Goal: Task Accomplishment & Management: Complete application form

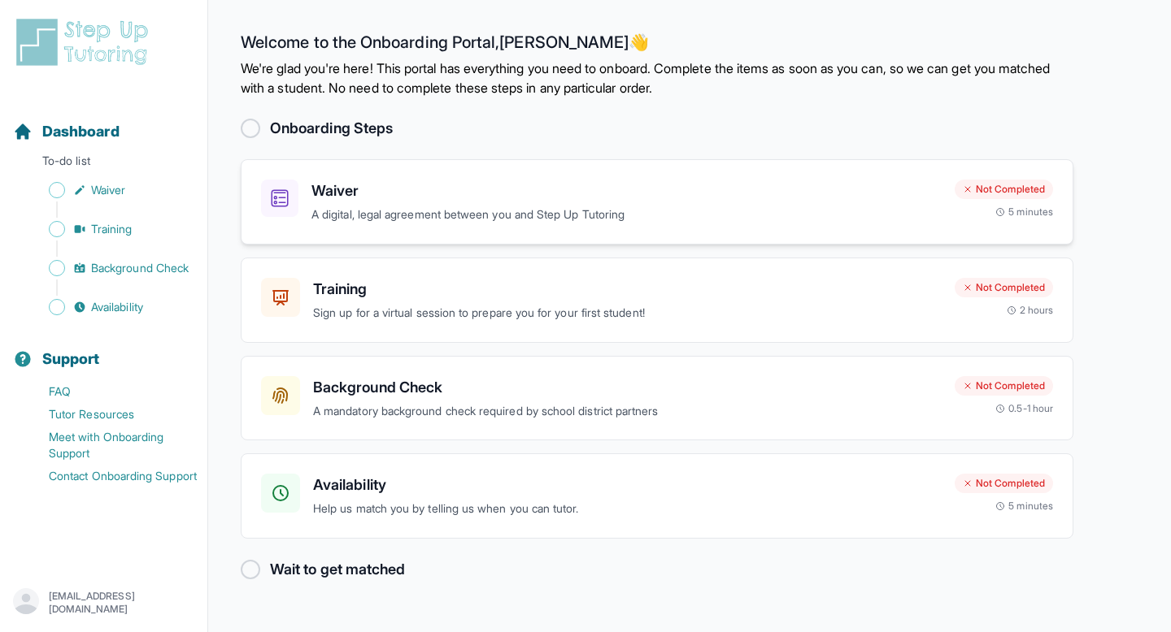
click at [332, 202] on h3 "Waiver" at bounding box center [626, 191] width 630 height 23
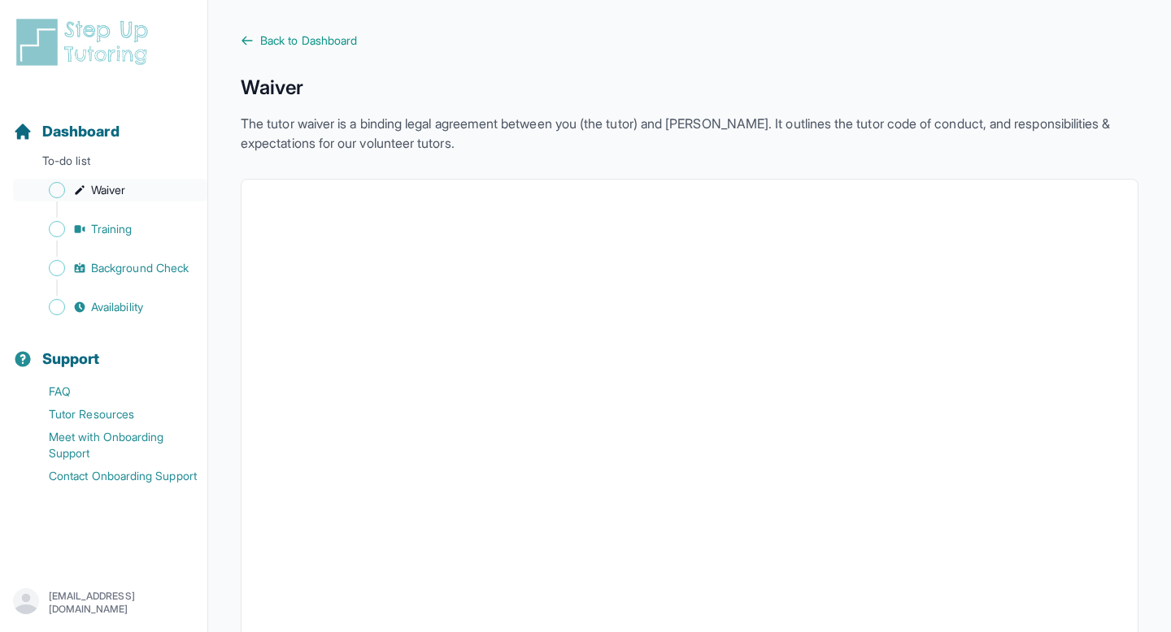
click at [109, 185] on span "Waiver" at bounding box center [108, 190] width 34 height 16
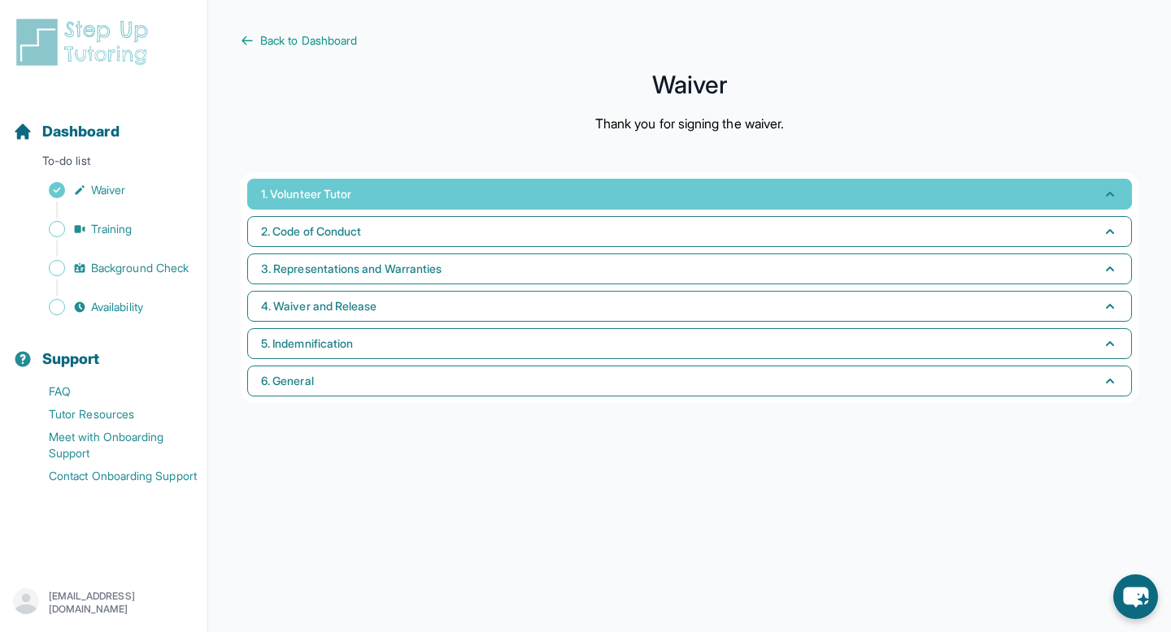
click at [306, 196] on span "1. Volunteer Tutor" at bounding box center [306, 194] width 90 height 16
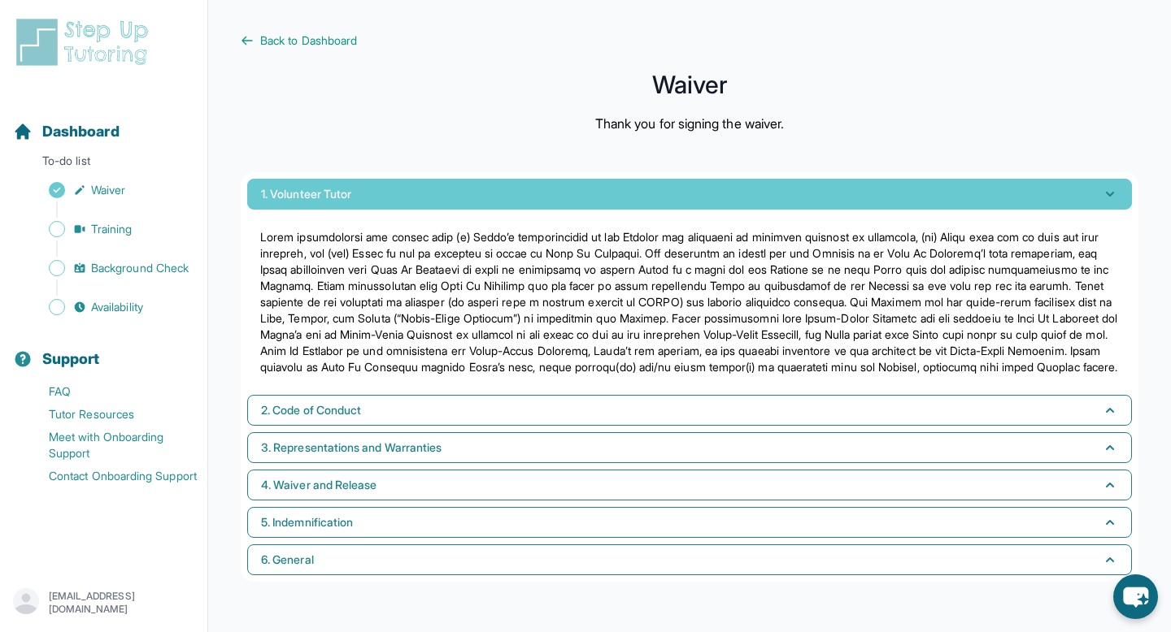
click at [306, 196] on span "1. Volunteer Tutor" at bounding box center [306, 194] width 90 height 16
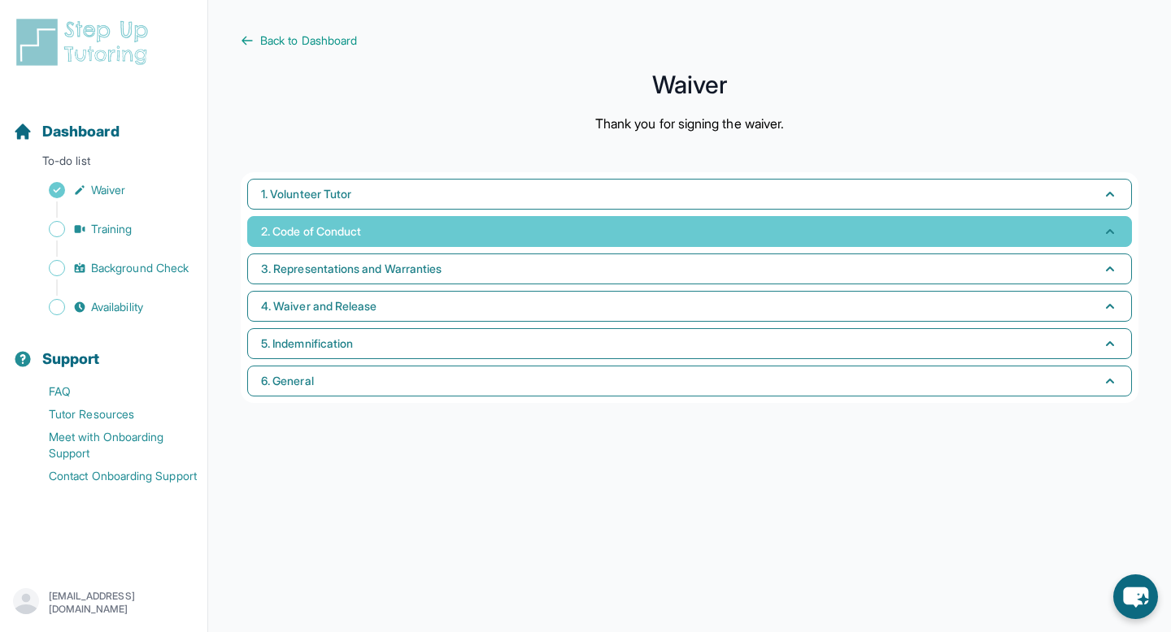
click at [303, 230] on span "2. Code of Conduct" at bounding box center [311, 232] width 100 height 16
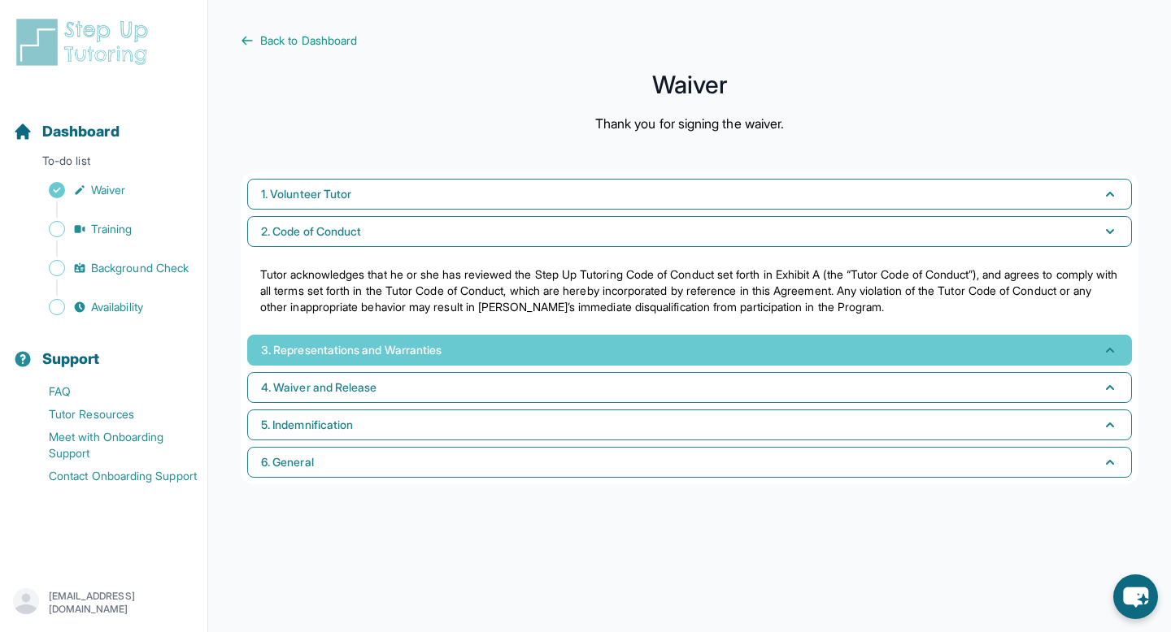
click at [296, 339] on button "3. Representations and Warranties" at bounding box center [689, 350] width 884 height 31
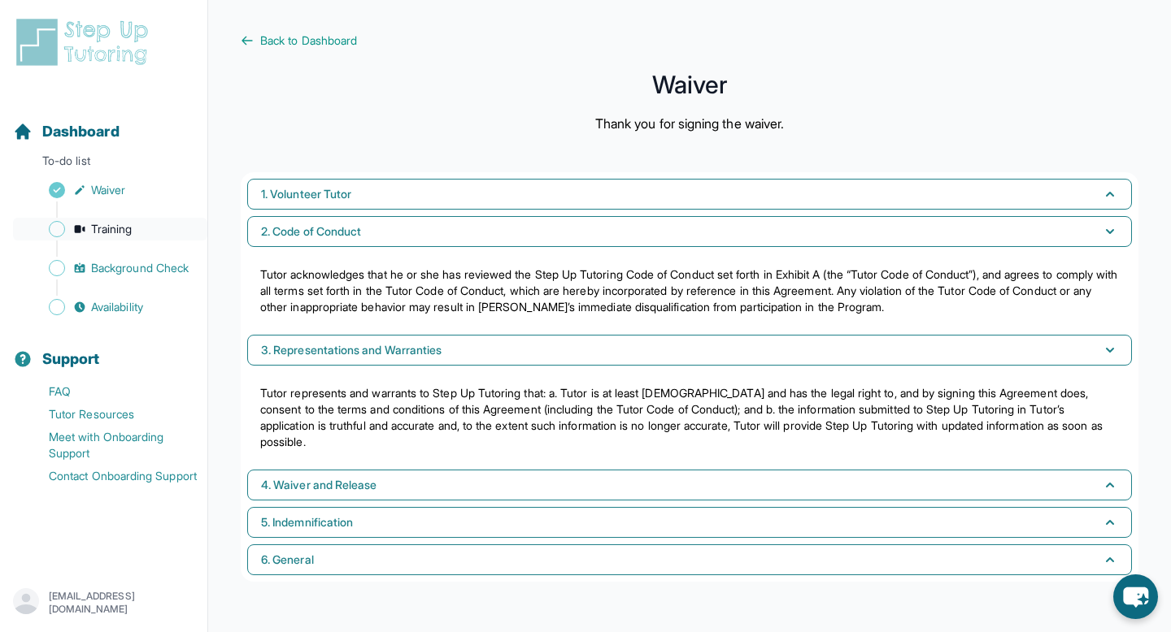
click at [85, 230] on icon "Sidebar" at bounding box center [79, 229] width 13 height 13
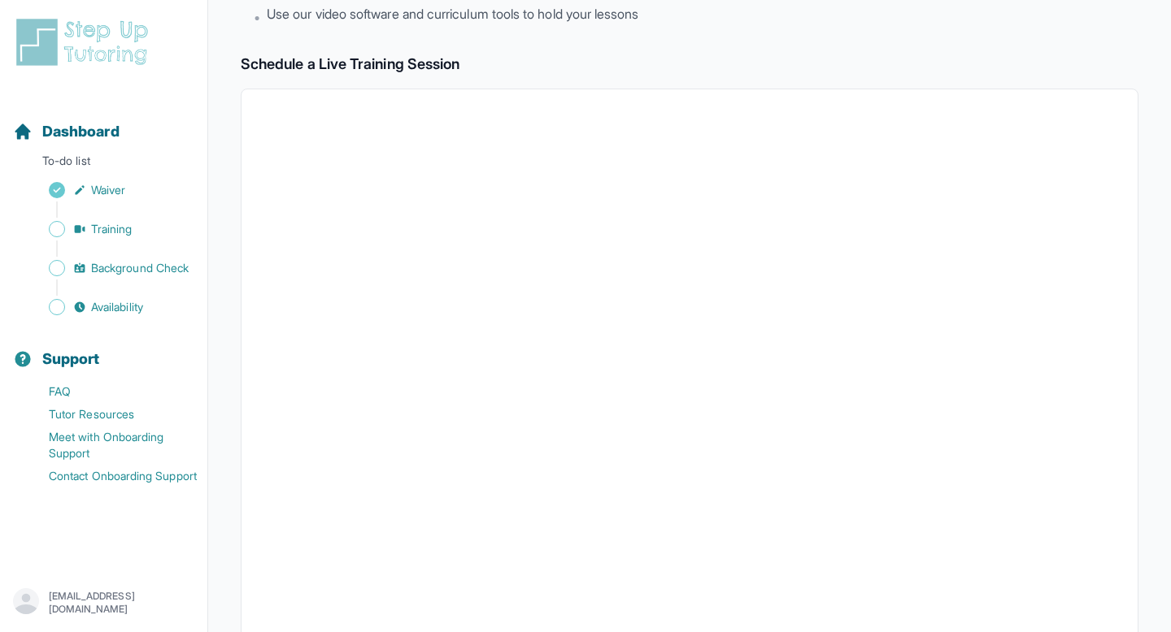
scroll to position [225, 0]
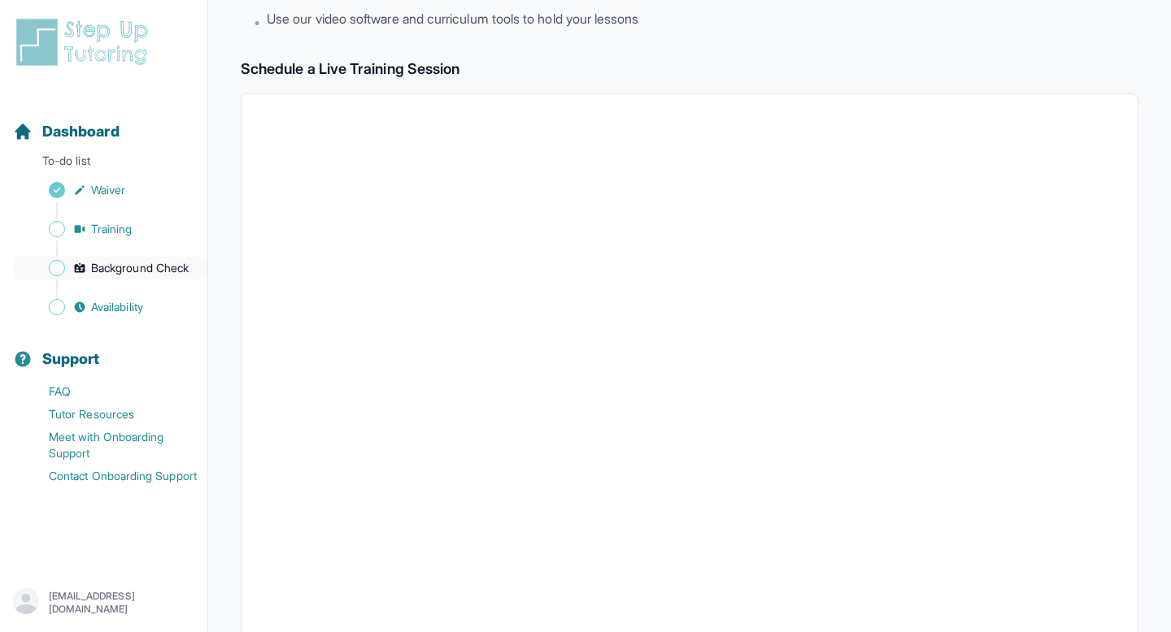
click at [126, 261] on span "Background Check" at bounding box center [140, 268] width 98 height 16
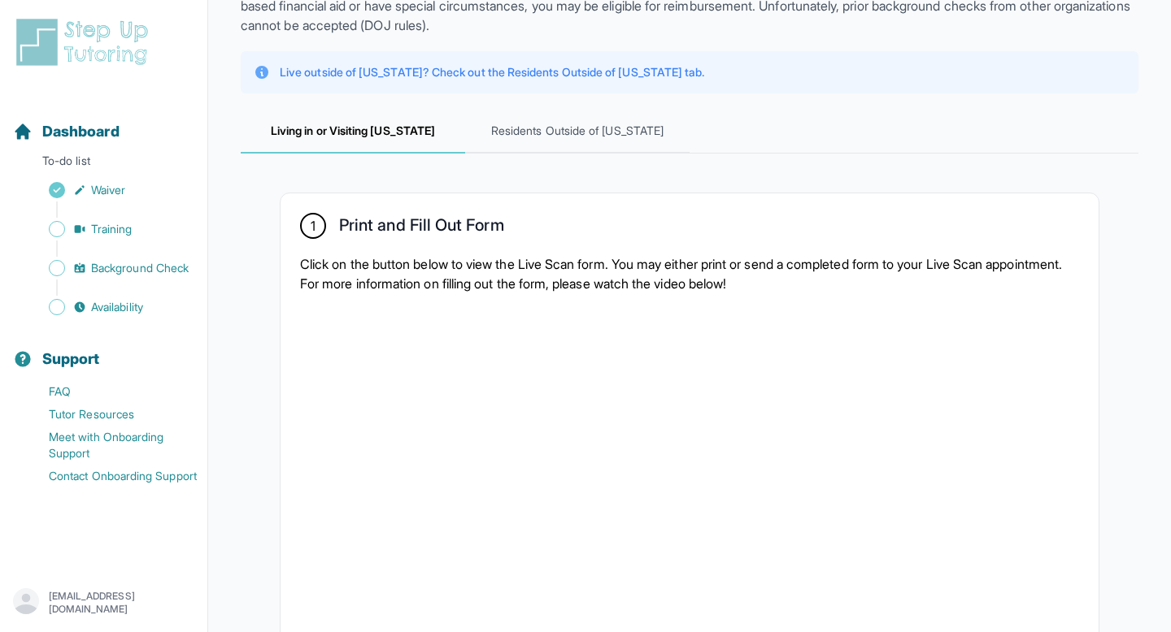
scroll to position [449, 0]
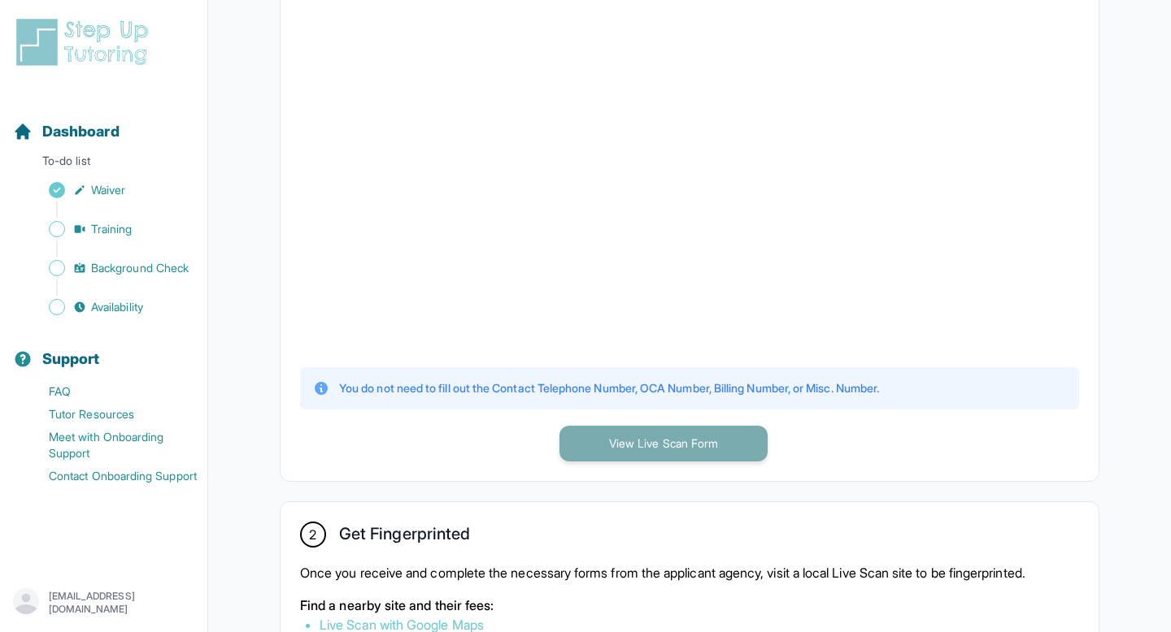
click at [624, 451] on button "View Live Scan Form" at bounding box center [663, 444] width 208 height 36
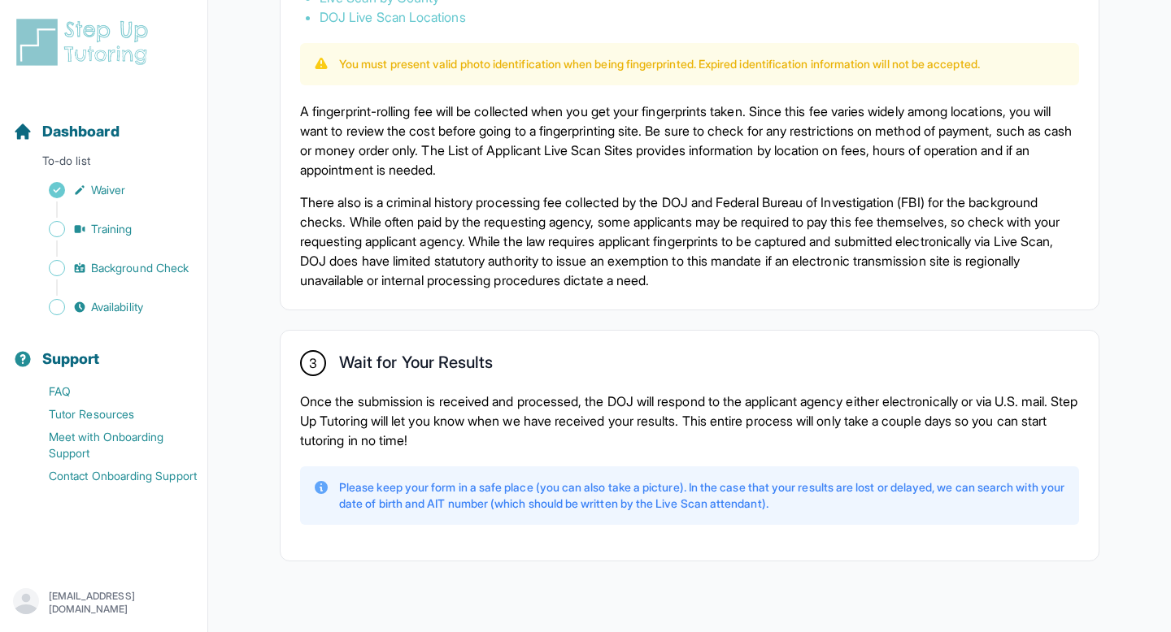
scroll to position [1121, 0]
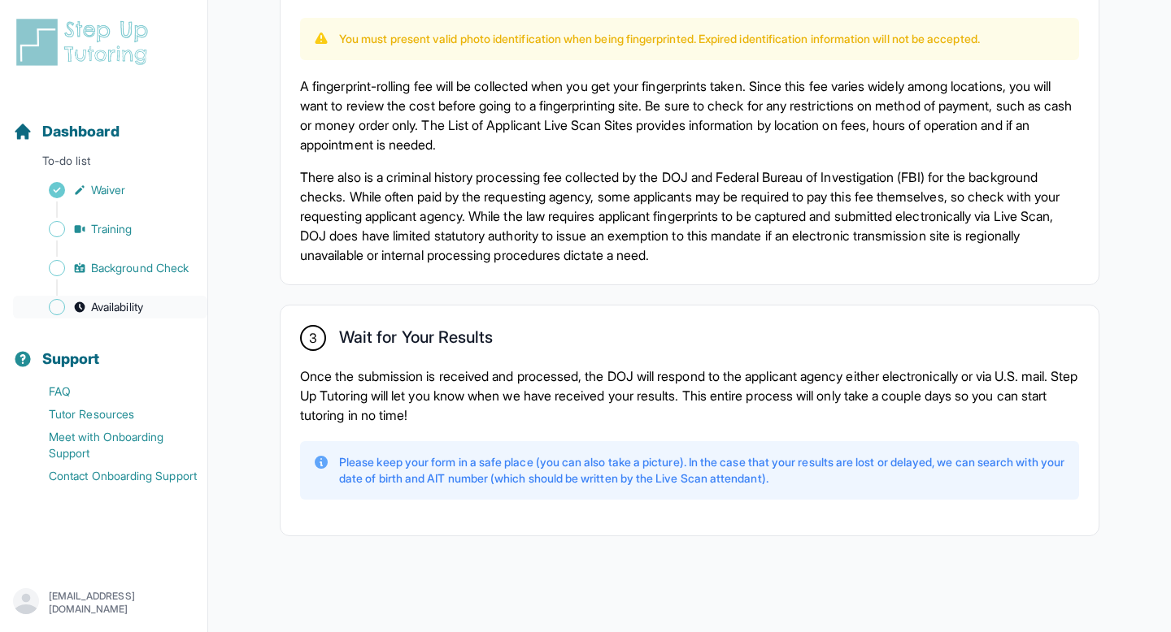
click at [119, 312] on span "Availability" at bounding box center [117, 307] width 52 height 16
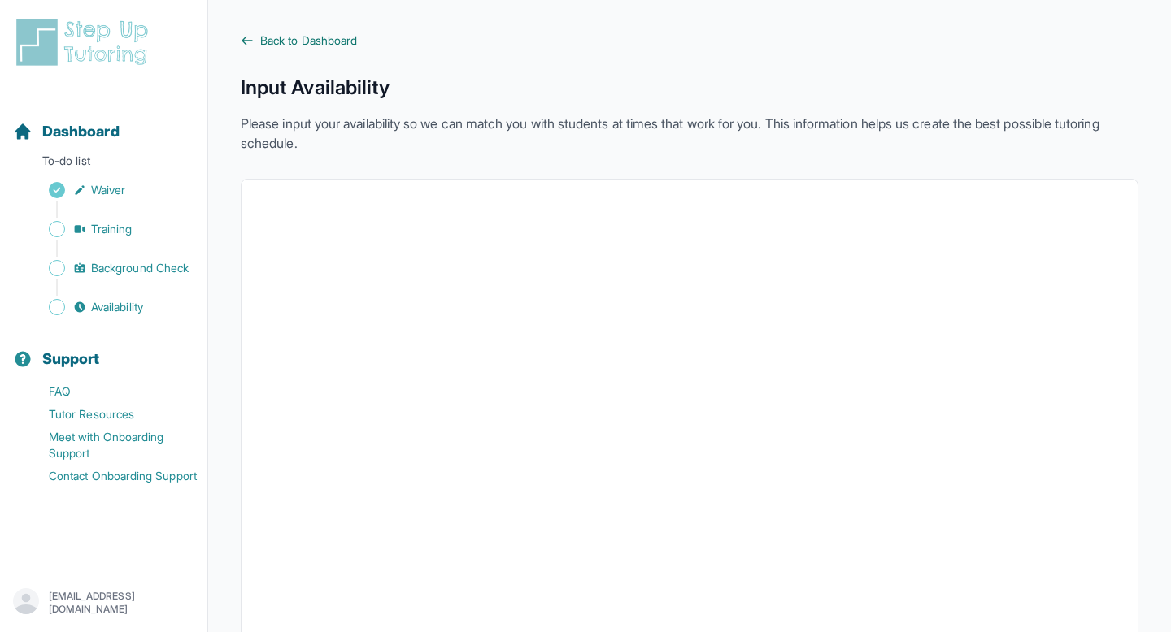
click at [285, 36] on span "Back to Dashboard" at bounding box center [308, 41] width 97 height 16
